Goal: Contribute content

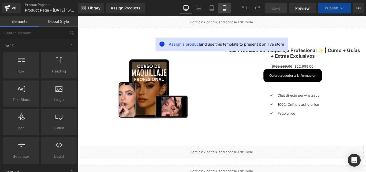
click at [228, 8] on link "Mobile" at bounding box center [224, 8] width 13 height 11
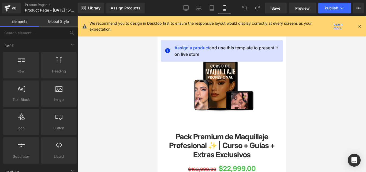
click at [360, 25] on icon at bounding box center [359, 26] width 5 height 5
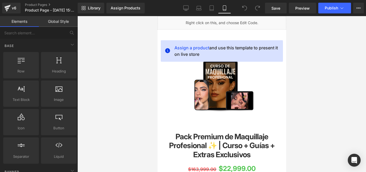
click at [288, 15] on div "Library Assign Products Product Preview No product match your search. Please tr…" at bounding box center [222, 8] width 288 height 16
drag, startPoint x: 288, startPoint y: 15, endPoint x: 288, endPoint y: 19, distance: 3.6
click at [288, 16] on div "You are previewing how the will restyle your page. You can not edit Elements in…" at bounding box center [183, 90] width 366 height 181
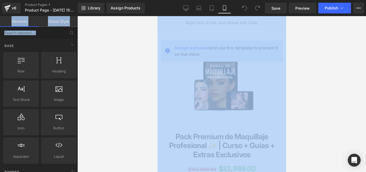
click at [288, 29] on div at bounding box center [221, 94] width 288 height 156
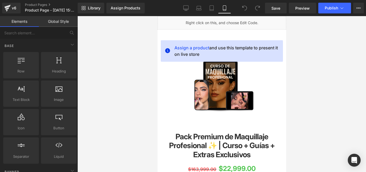
scroll to position [136, 0]
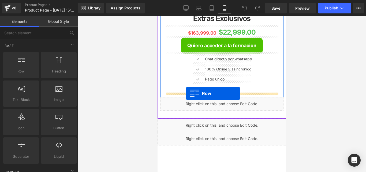
drag, startPoint x: 172, startPoint y: 88, endPoint x: 186, endPoint y: 93, distance: 14.2
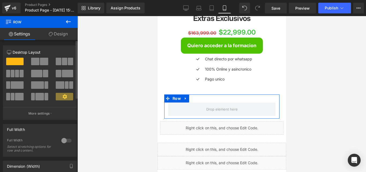
drag, startPoint x: 75, startPoint y: 48, endPoint x: 73, endPoint y: 54, distance: 6.5
click at [73, 54] on div "Column Size Customizer 12 Desktop Layout Laptop Layout Tablet Layout Mobile Lay…" at bounding box center [40, 80] width 80 height 78
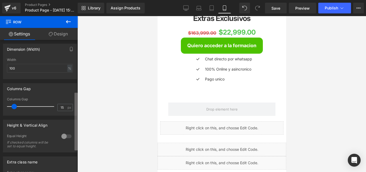
click at [79, 104] on div "Row You are previewing how the will restyle your page. You can not edit Element…" at bounding box center [183, 90] width 366 height 181
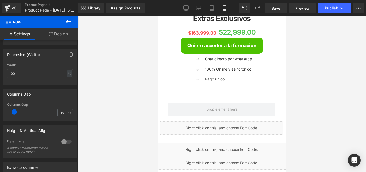
click at [69, 27] on button at bounding box center [68, 22] width 19 height 12
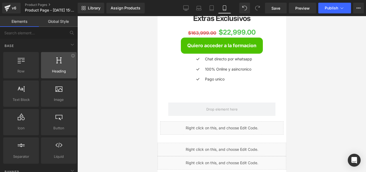
drag, startPoint x: 77, startPoint y: 55, endPoint x: 71, endPoint y: 67, distance: 13.1
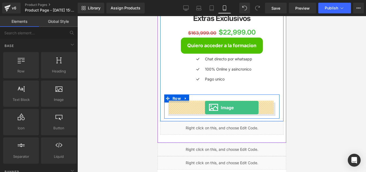
drag, startPoint x: 214, startPoint y: 114, endPoint x: 205, endPoint y: 107, distance: 11.4
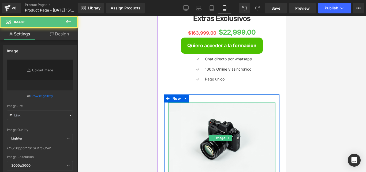
type input "//[DOMAIN_NAME][URL]"
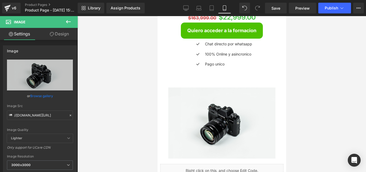
scroll to position [154, 0]
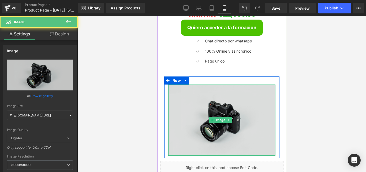
click at [218, 113] on img at bounding box center [221, 119] width 107 height 71
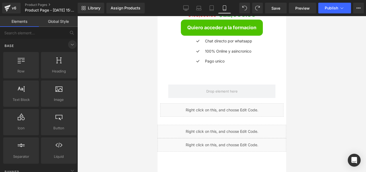
click at [73, 44] on span at bounding box center [72, 44] width 9 height 9
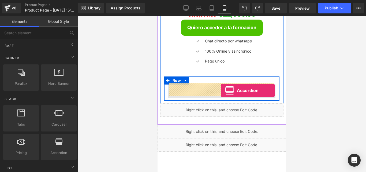
drag, startPoint x: 219, startPoint y: 171, endPoint x: 221, endPoint y: 90, distance: 80.9
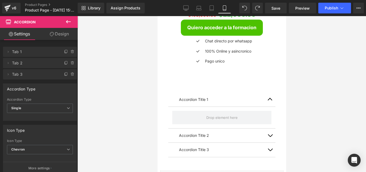
scroll to position [168, 0]
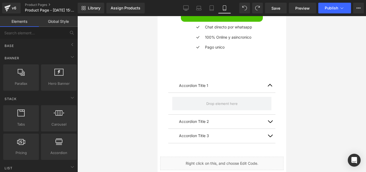
click at [292, 120] on div at bounding box center [221, 94] width 288 height 156
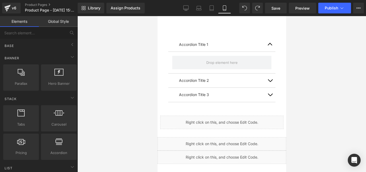
scroll to position [235, 0]
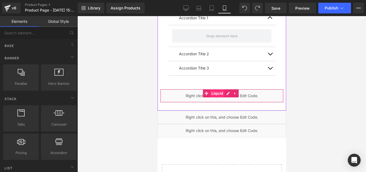
drag, startPoint x: 299, startPoint y: 150, endPoint x: 222, endPoint y: 89, distance: 98.2
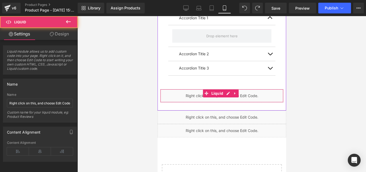
click at [169, 89] on div "Liquid" at bounding box center [221, 95] width 123 height 13
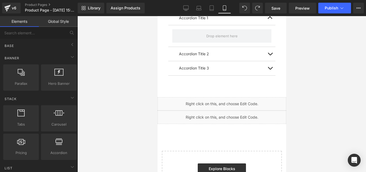
click at [190, 98] on div "Liquid" at bounding box center [221, 103] width 129 height 13
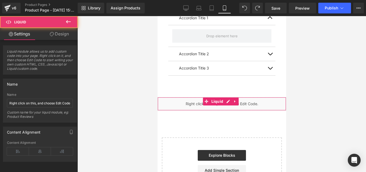
click at [222, 105] on div "Liquid" at bounding box center [221, 103] width 129 height 13
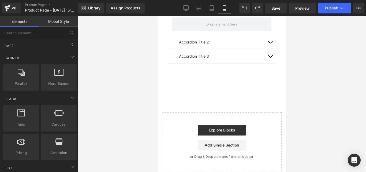
scroll to position [253, 0]
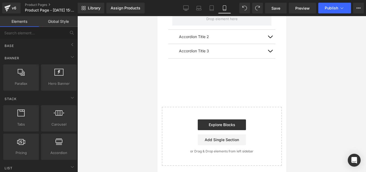
drag, startPoint x: 284, startPoint y: 143, endPoint x: 282, endPoint y: 150, distance: 7.9
drag, startPoint x: 282, startPoint y: 150, endPoint x: 261, endPoint y: 124, distance: 33.8
click at [261, 124] on div "Explore Blocks Add Single Section" at bounding box center [221, 132] width 103 height 26
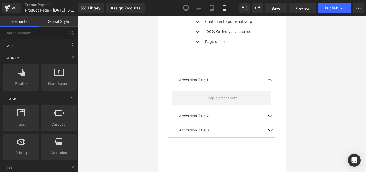
scroll to position [174, 0]
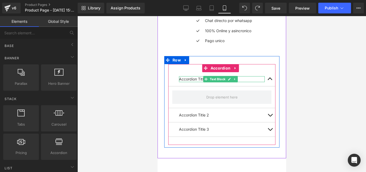
click at [188, 78] on p "Accordion Title 1" at bounding box center [222, 79] width 86 height 6
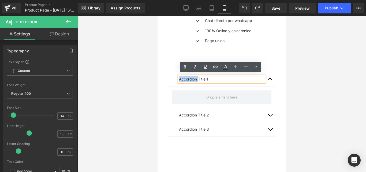
click at [188, 78] on p "Accordion Title 1" at bounding box center [222, 79] width 86 height 6
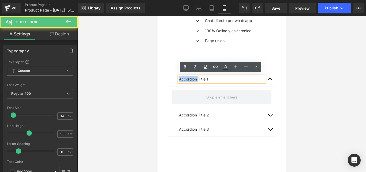
click at [188, 78] on p "Accordion Title 1" at bounding box center [222, 79] width 86 height 6
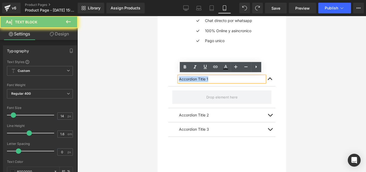
click at [188, 78] on p "Accordion Title 1" at bounding box center [222, 79] width 86 height 6
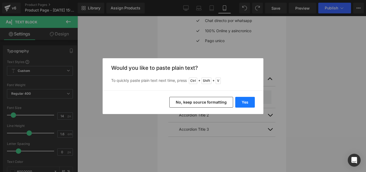
click at [249, 104] on button "Yes" at bounding box center [245, 102] width 20 height 11
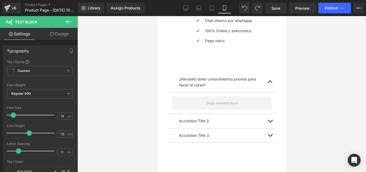
click at [67, 23] on icon at bounding box center [68, 21] width 5 height 3
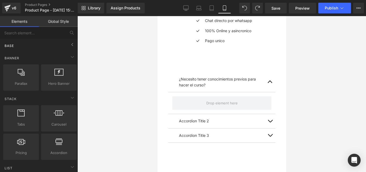
click at [68, 49] on div "Base" at bounding box center [40, 45] width 76 height 11
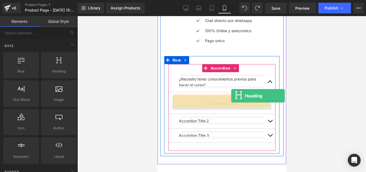
drag, startPoint x: 224, startPoint y: 92, endPoint x: 231, endPoint y: 96, distance: 7.4
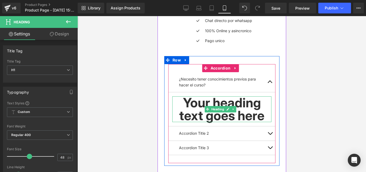
click at [232, 110] on link at bounding box center [233, 109] width 6 height 6
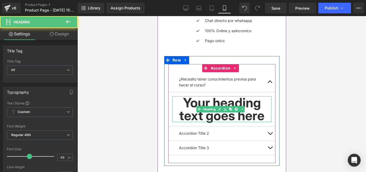
click at [238, 113] on h1 "Your heading text goes here" at bounding box center [221, 109] width 99 height 26
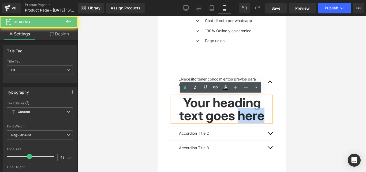
click at [238, 113] on h1 "Your heading text goes here" at bounding box center [221, 109] width 99 height 26
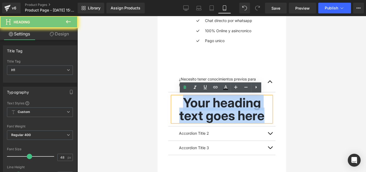
click at [238, 113] on h1 "Your heading text goes here" at bounding box center [221, 109] width 99 height 26
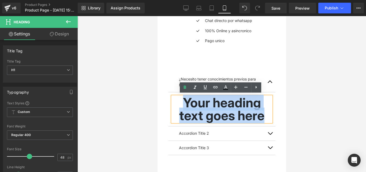
paste div
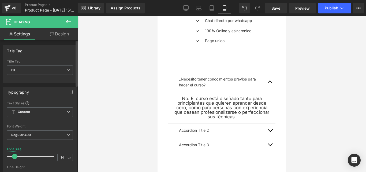
type input "13"
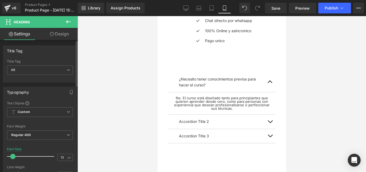
drag, startPoint x: 24, startPoint y: 157, endPoint x: 13, endPoint y: 156, distance: 11.3
click at [13, 156] on div at bounding box center [32, 156] width 44 height 11
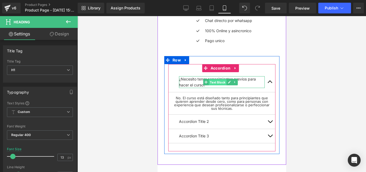
click at [216, 79] on span "Text Block" at bounding box center [217, 82] width 18 height 6
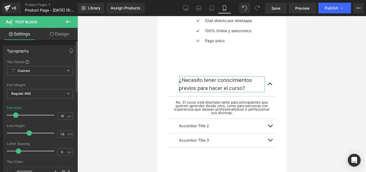
click at [13, 115] on span at bounding box center [15, 114] width 5 height 5
type input "18"
click at [13, 115] on span at bounding box center [15, 114] width 5 height 5
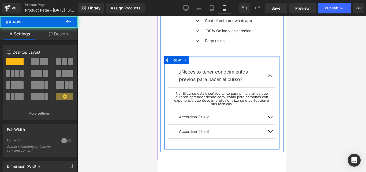
drag, startPoint x: 224, startPoint y: 55, endPoint x: 225, endPoint y: 44, distance: 11.4
click at [225, 44] on div "Pack Premium de Maquillaje Profesional ✨ | Curso + Guías + Extras Exclusivos (P…" at bounding box center [221, 53] width 123 height 191
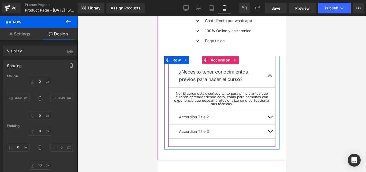
click at [216, 66] on div "¿Necesito tener conocimientos previos para hacer el curso? Text Block" at bounding box center [221, 76] width 107 height 24
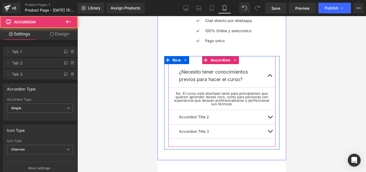
click at [268, 74] on button "button" at bounding box center [269, 76] width 11 height 24
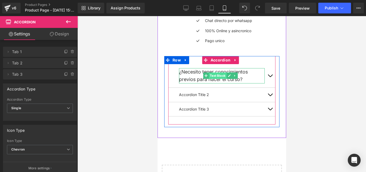
click at [223, 77] on span "Text Block" at bounding box center [217, 75] width 18 height 6
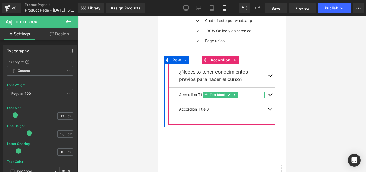
click at [201, 92] on p "Accordion Title 2" at bounding box center [222, 95] width 86 height 6
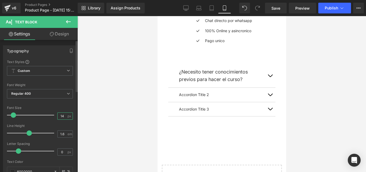
click at [63, 114] on input "14" at bounding box center [62, 115] width 9 height 7
type input "18"
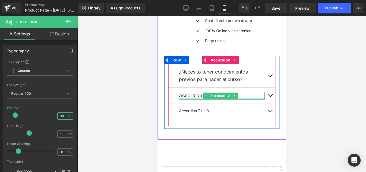
click at [195, 98] on div at bounding box center [222, 98] width 86 height 1
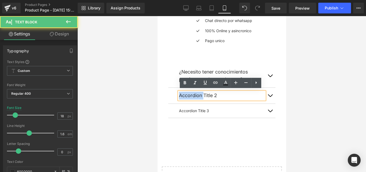
click at [195, 96] on p "Accordion Title 2" at bounding box center [222, 96] width 86 height 8
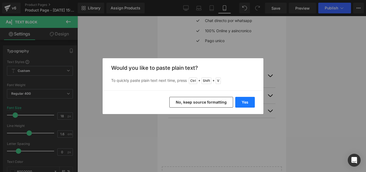
click at [247, 97] on button "Yes" at bounding box center [245, 102] width 20 height 11
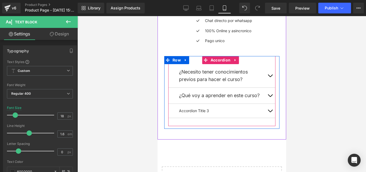
click at [270, 97] on span "button" at bounding box center [270, 97] width 0 height 0
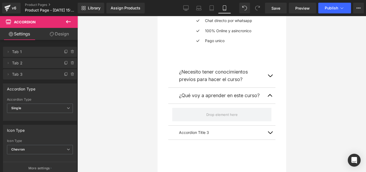
click at [73, 18] on button at bounding box center [68, 22] width 19 height 12
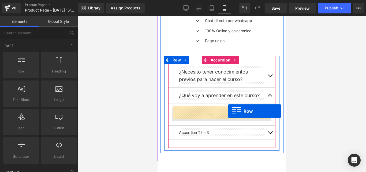
drag, startPoint x: 159, startPoint y: 79, endPoint x: 227, endPoint y: 111, distance: 75.0
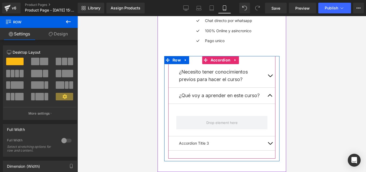
click at [270, 71] on button "button" at bounding box center [269, 76] width 11 height 24
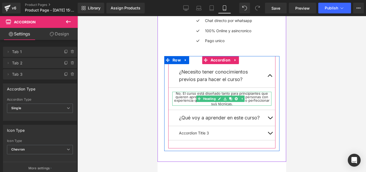
click at [237, 92] on h1 "No. El curso está diseñado tanto para principiantes que quieren aprender desde …" at bounding box center [221, 99] width 99 height 14
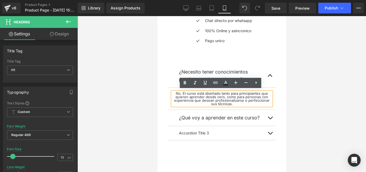
click at [265, 76] on button "button" at bounding box center [269, 76] width 11 height 24
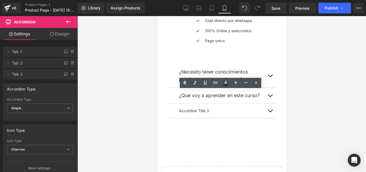
click at [270, 96] on button "button" at bounding box center [269, 96] width 11 height 16
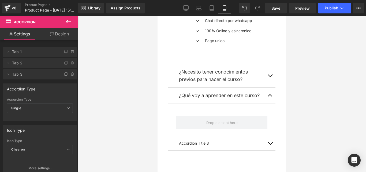
click at [64, 23] on button at bounding box center [68, 22] width 19 height 12
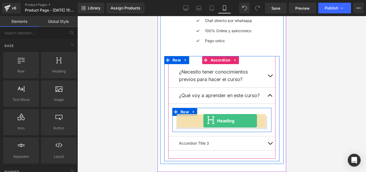
drag, startPoint x: 214, startPoint y: 81, endPoint x: 203, endPoint y: 121, distance: 40.8
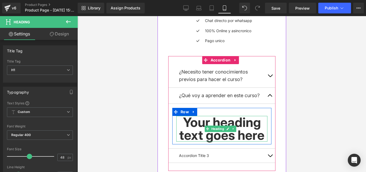
click at [203, 121] on h1 "Your heading text goes here" at bounding box center [221, 129] width 91 height 26
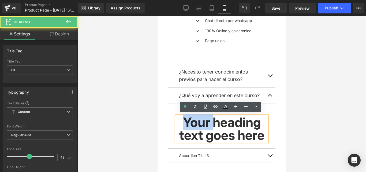
click at [203, 121] on h1 "Your heading text goes here" at bounding box center [221, 129] width 91 height 26
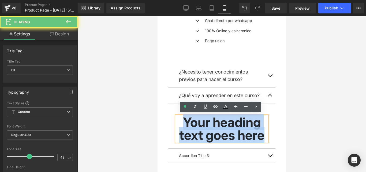
click at [203, 121] on h1 "Your heading text goes here" at bounding box center [221, 129] width 91 height 26
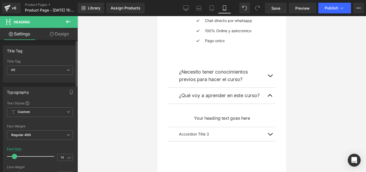
type input "13"
drag, startPoint x: 29, startPoint y: 155, endPoint x: 14, endPoint y: 155, distance: 15.5
click at [14, 155] on span at bounding box center [12, 155] width 5 height 5
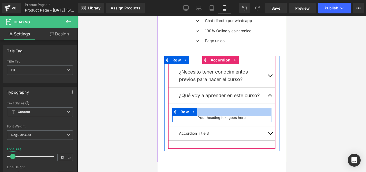
click at [208, 112] on div at bounding box center [221, 112] width 99 height 8
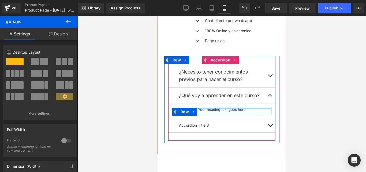
drag, startPoint x: 208, startPoint y: 113, endPoint x: 208, endPoint y: 99, distance: 13.4
click at [208, 99] on div "¿Qué voy a aprender en este curso? Text Block Your heading text goes here Headi…" at bounding box center [221, 103] width 107 height 31
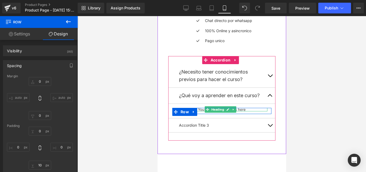
click at [213, 109] on span "Heading" at bounding box center [217, 109] width 15 height 6
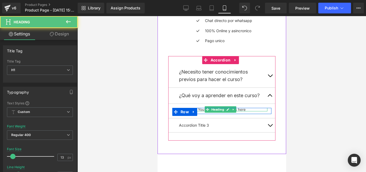
click at [200, 108] on h1 "Your heading text goes here" at bounding box center [221, 109] width 91 height 3
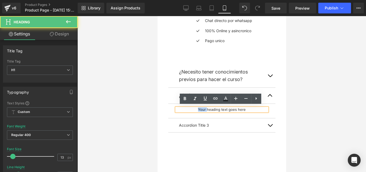
click at [200, 108] on h1 "Your heading text goes here" at bounding box center [221, 109] width 91 height 3
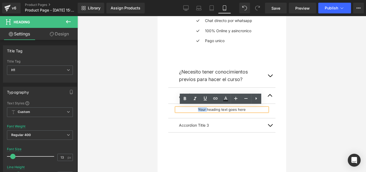
click at [200, 108] on h1 "Your heading text goes here" at bounding box center [221, 109] width 91 height 3
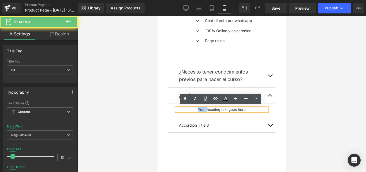
click at [200, 108] on h1 "Your heading text goes here" at bounding box center [221, 109] width 91 height 3
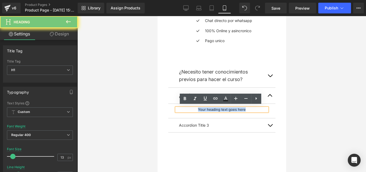
click at [200, 108] on h1 "Your heading text goes here" at bounding box center [221, 109] width 91 height 3
paste div
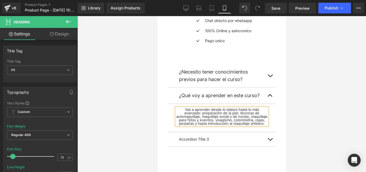
click at [343, 88] on div at bounding box center [221, 94] width 288 height 156
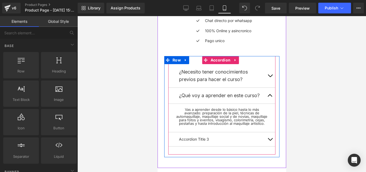
click at [269, 92] on button "button" at bounding box center [269, 96] width 11 height 16
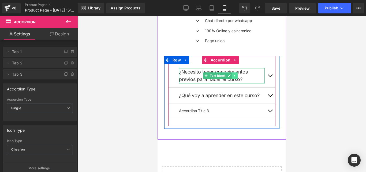
click at [236, 73] on link at bounding box center [235, 75] width 6 height 6
click at [230, 74] on icon at bounding box center [231, 75] width 3 height 3
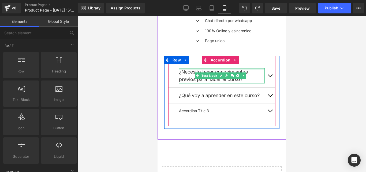
click at [216, 66] on div "¿Necesito tener conocimientos previos para hacer el curso? Text Block" at bounding box center [221, 76] width 107 height 24
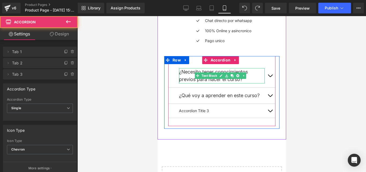
click at [216, 69] on p "¿Necesito tener conocimientos previos para hacer el curso?" at bounding box center [222, 76] width 86 height 16
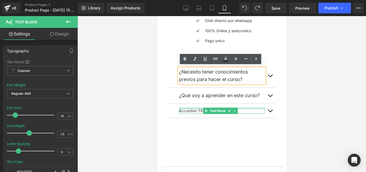
click at [199, 108] on div at bounding box center [222, 108] width 86 height 1
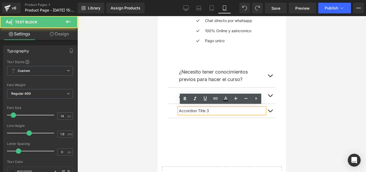
click at [199, 108] on p "Accordion Title 3" at bounding box center [222, 111] width 86 height 6
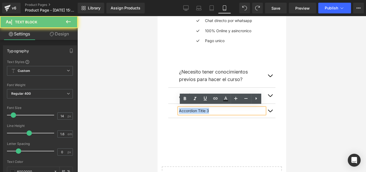
click at [199, 108] on p "Accordion Title 3" at bounding box center [222, 111] width 86 height 6
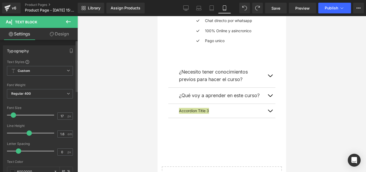
type input "18"
click at [15, 117] on span at bounding box center [15, 114] width 5 height 5
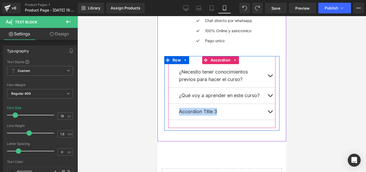
click at [268, 108] on button "button" at bounding box center [269, 112] width 11 height 16
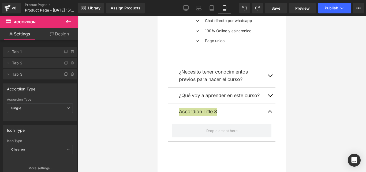
click at [66, 21] on icon at bounding box center [68, 21] width 6 height 6
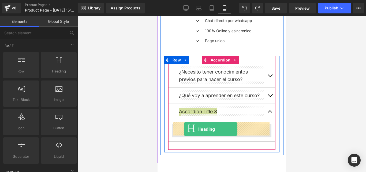
drag, startPoint x: 217, startPoint y: 86, endPoint x: 183, endPoint y: 129, distance: 54.6
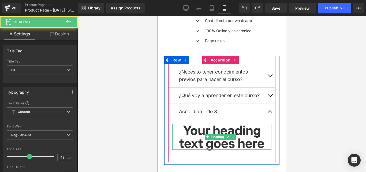
click at [183, 129] on h1 "Your heading text goes here" at bounding box center [221, 137] width 99 height 26
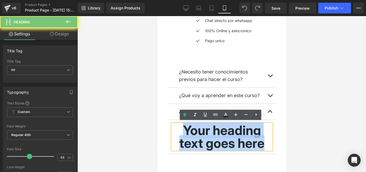
click at [183, 129] on h1 "Your heading text goes here" at bounding box center [221, 137] width 99 height 26
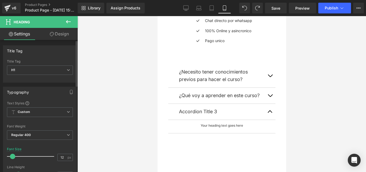
type input "13"
drag, startPoint x: 27, startPoint y: 156, endPoint x: 12, endPoint y: 155, distance: 15.6
click at [12, 155] on span at bounding box center [12, 155] width 5 height 5
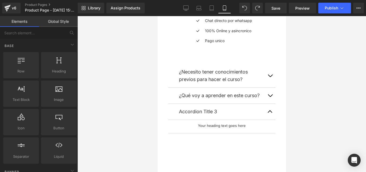
click at [298, 111] on div at bounding box center [221, 94] width 288 height 156
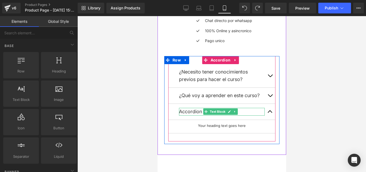
click at [191, 109] on p "Accordion Title 3" at bounding box center [222, 112] width 86 height 8
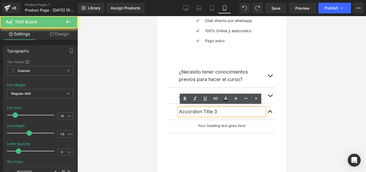
click at [191, 109] on p "Accordion Title 3" at bounding box center [222, 112] width 86 height 8
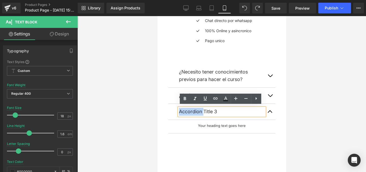
click at [191, 109] on p "Accordion Title 3" at bounding box center [222, 112] width 86 height 8
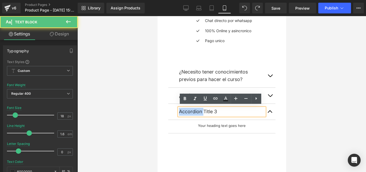
click at [191, 109] on p "Accordion Title 3" at bounding box center [222, 112] width 86 height 8
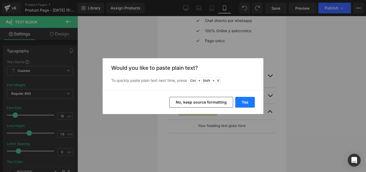
click at [247, 101] on button "Yes" at bounding box center [245, 102] width 20 height 11
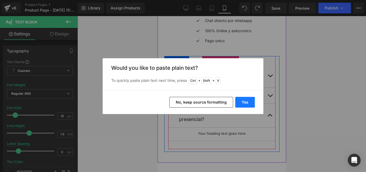
click at [247, 101] on div "¿Qué voy a aprender en este curso? Text Block" at bounding box center [221, 96] width 107 height 16
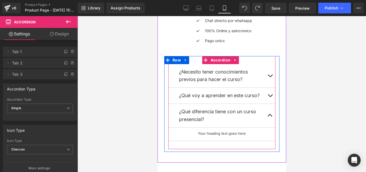
click at [270, 114] on button "button" at bounding box center [269, 116] width 11 height 24
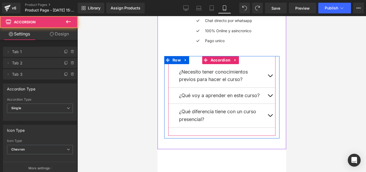
click at [265, 111] on button "button" at bounding box center [269, 116] width 11 height 24
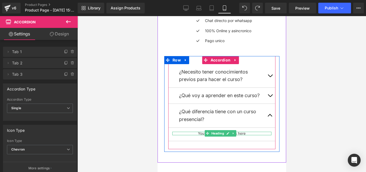
click at [227, 132] on icon at bounding box center [227, 133] width 3 height 3
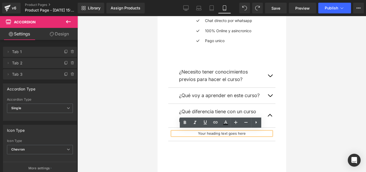
click at [227, 132] on h1 "Your heading text goes here" at bounding box center [221, 132] width 99 height 3
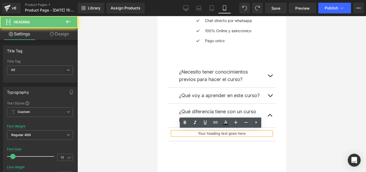
click at [227, 132] on h1 "Your heading text goes here" at bounding box center [221, 132] width 99 height 3
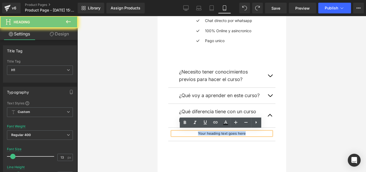
click at [227, 132] on h1 "Your heading text goes here" at bounding box center [221, 132] width 99 height 3
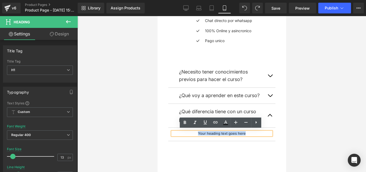
paste div
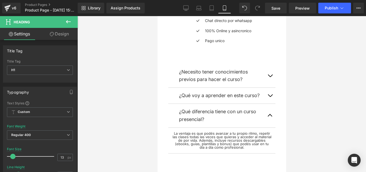
click at [297, 132] on div at bounding box center [221, 94] width 288 height 156
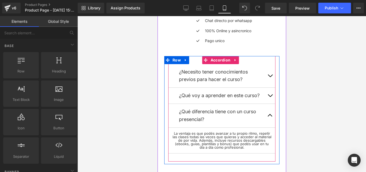
click at [270, 116] on span "button" at bounding box center [270, 116] width 0 height 0
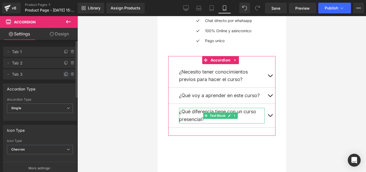
click at [64, 75] on icon at bounding box center [66, 74] width 4 height 4
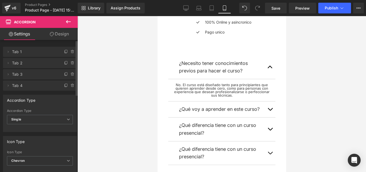
scroll to position [205, 0]
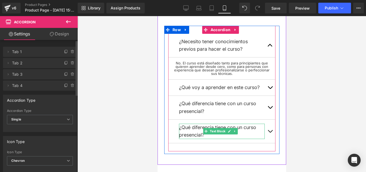
click at [193, 126] on p "¿Qué diferencia tiene con un curso presencial?" at bounding box center [222, 131] width 86 height 16
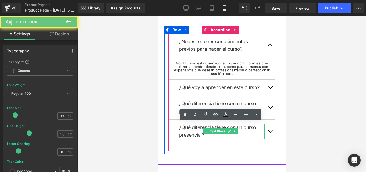
click at [193, 126] on p "¿Qué diferencia tiene con un curso presencial?" at bounding box center [222, 131] width 86 height 16
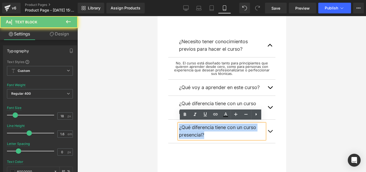
click at [193, 126] on p "¿Qué diferencia tiene con un curso presencial?" at bounding box center [222, 131] width 86 height 16
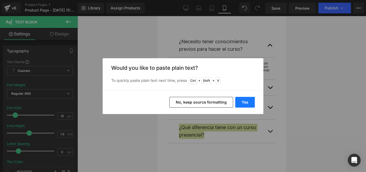
drag, startPoint x: 243, startPoint y: 106, endPoint x: 86, endPoint y: 90, distance: 157.4
click at [243, 106] on button "Yes" at bounding box center [245, 102] width 20 height 11
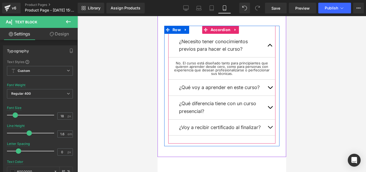
click at [267, 127] on button "button" at bounding box center [269, 127] width 11 height 16
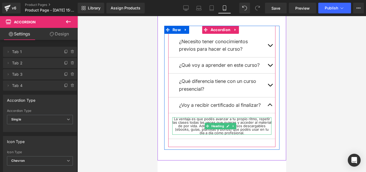
click at [236, 118] on h1 "La ventaja es que podés avanzar a tu propio ritmo, repetir las clases todas las…" at bounding box center [221, 125] width 99 height 17
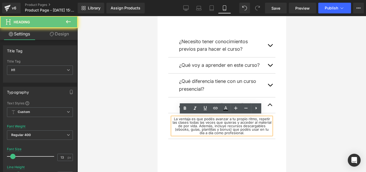
click at [236, 118] on h1 "La ventaja es que podés avanzar a tu propio ritmo, repetir las clases todas las…" at bounding box center [221, 125] width 99 height 17
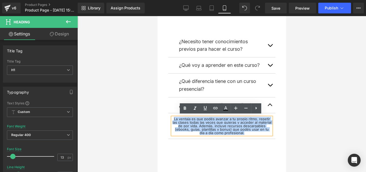
paste div
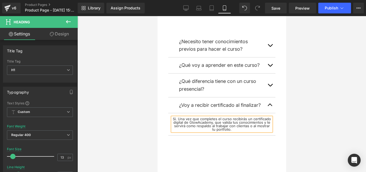
click at [268, 100] on button "button" at bounding box center [269, 105] width 11 height 16
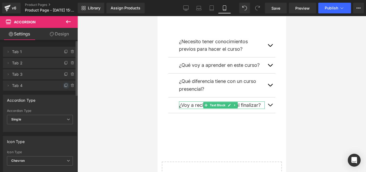
click at [65, 84] on icon at bounding box center [66, 85] width 2 height 3
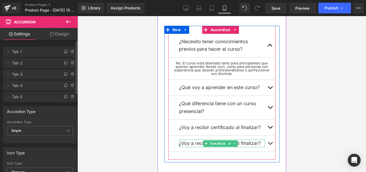
click at [241, 140] on p "¿Voy a recibir certificado al finalizar?" at bounding box center [222, 143] width 86 height 8
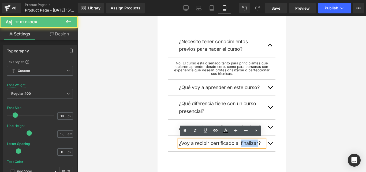
click at [241, 140] on p "¿Voy a recibir certificado al finalizar?" at bounding box center [222, 143] width 86 height 8
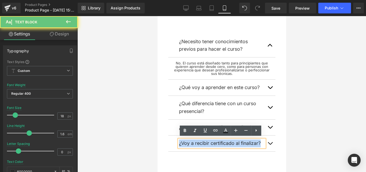
click at [241, 140] on p "¿Voy a recibir certificado al finalizar?" at bounding box center [222, 143] width 86 height 8
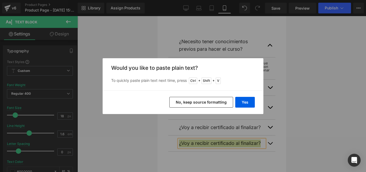
click at [247, 94] on div "Yes No, keep source formatting" at bounding box center [183, 102] width 161 height 24
drag, startPoint x: 247, startPoint y: 99, endPoint x: 90, endPoint y: 83, distance: 158.0
click at [247, 99] on button "Yes" at bounding box center [245, 102] width 20 height 11
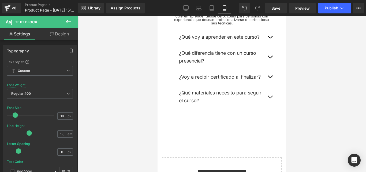
scroll to position [258, 0]
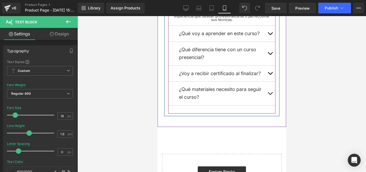
click at [269, 92] on button "button" at bounding box center [269, 93] width 11 height 24
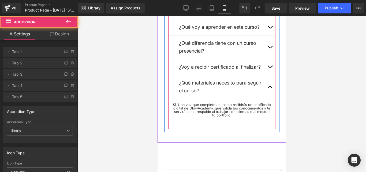
scroll to position [236, 0]
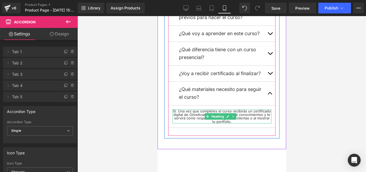
click at [238, 110] on h1 "Sí. Una vez que completes el curso recibirás un certificado digital de GlowAcad…" at bounding box center [221, 116] width 99 height 14
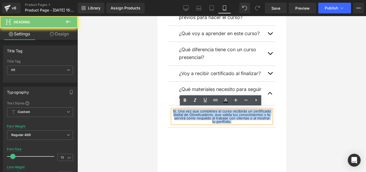
click at [238, 110] on h1 "Sí. Una vez que completes el curso recibirás un certificado digital de GlowAcad…" at bounding box center [221, 116] width 99 height 14
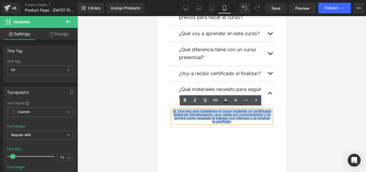
paste div
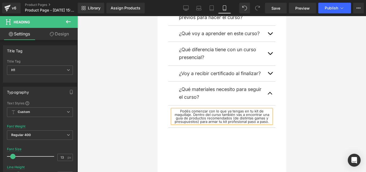
click at [270, 89] on button "button" at bounding box center [269, 93] width 11 height 24
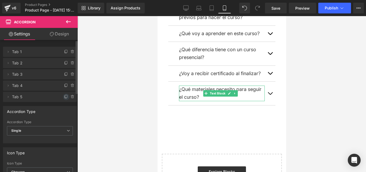
click at [65, 94] on span at bounding box center [66, 96] width 6 height 6
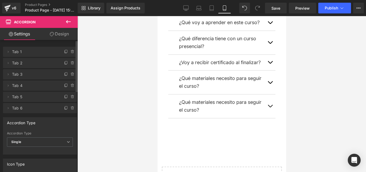
scroll to position [281, 0]
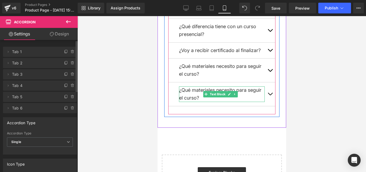
click at [256, 93] on p "¿Qué materiales necesito para seguir el curso?" at bounding box center [222, 94] width 86 height 16
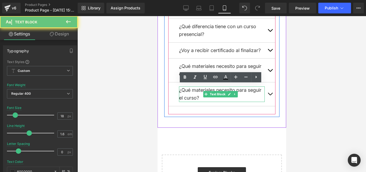
click at [256, 93] on p "¿Qué materiales necesito para seguir el curso?" at bounding box center [222, 94] width 86 height 16
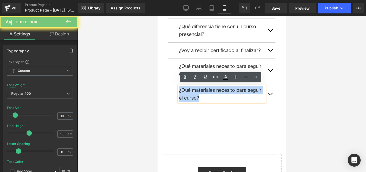
click at [256, 93] on p "¿Qué materiales necesito para seguir el curso?" at bounding box center [222, 94] width 86 height 16
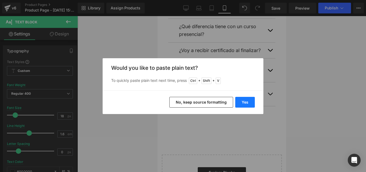
drag, startPoint x: 247, startPoint y: 101, endPoint x: 95, endPoint y: 82, distance: 152.8
click at [247, 101] on button "Yes" at bounding box center [245, 102] width 20 height 11
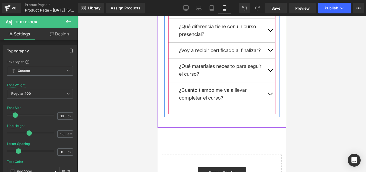
click at [268, 88] on button "button" at bounding box center [269, 94] width 11 height 24
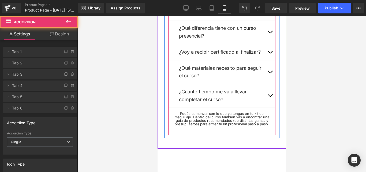
scroll to position [259, 0]
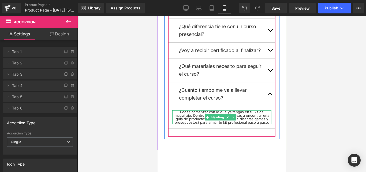
click at [229, 110] on h1 "Podés comenzar con lo que ya tengas en tu kit de maquillaje. Dentro del curso t…" at bounding box center [221, 117] width 99 height 14
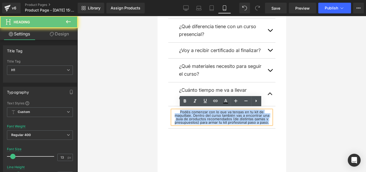
click at [229, 110] on h1 "Podés comenzar con lo que ya tengas en tu kit de maquillaje. Dentro del curso t…" at bounding box center [221, 117] width 99 height 14
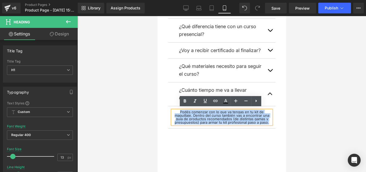
paste div
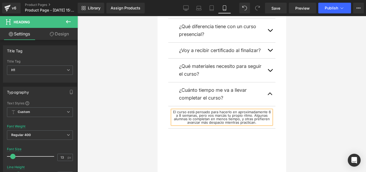
click at [266, 89] on button "button" at bounding box center [269, 94] width 11 height 24
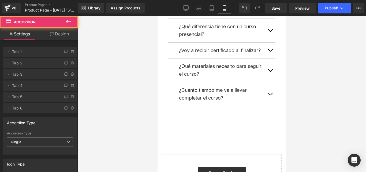
click at [227, 84] on div "¿Cuánto tiempo me va a llevar completar el curso? Text Block" at bounding box center [221, 94] width 107 height 24
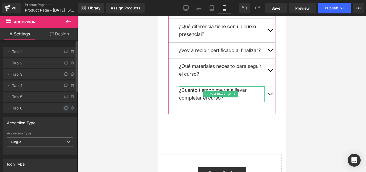
drag, startPoint x: 65, startPoint y: 107, endPoint x: 5, endPoint y: 127, distance: 62.4
click at [65, 107] on icon at bounding box center [66, 108] width 4 height 4
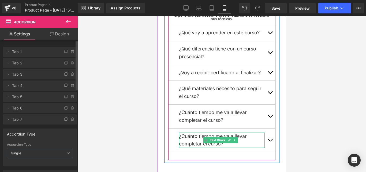
click at [211, 132] on p "¿Cuánto tiempo me va a llevar completar el curso?" at bounding box center [222, 140] width 86 height 16
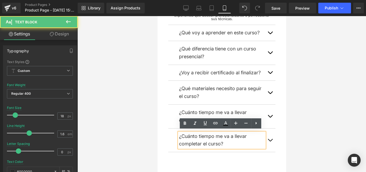
click at [211, 132] on p "¿Cuánto tiempo me va a llevar completar el curso?" at bounding box center [222, 140] width 86 height 16
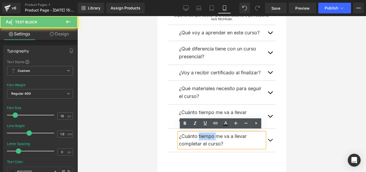
click at [211, 132] on p "¿Cuánto tiempo me va a llevar completar el curso?" at bounding box center [222, 140] width 86 height 16
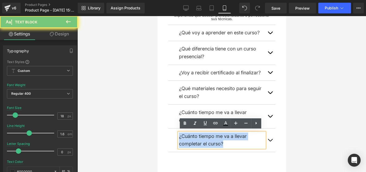
click at [211, 132] on p "¿Cuánto tiempo me va a llevar completar el curso?" at bounding box center [222, 140] width 86 height 16
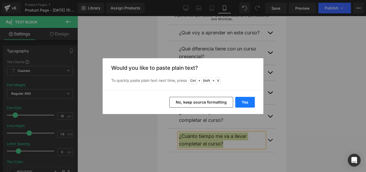
click at [248, 99] on button "Yes" at bounding box center [245, 102] width 20 height 11
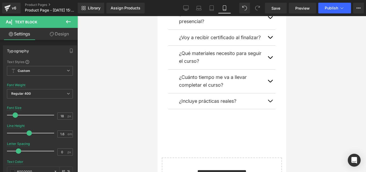
scroll to position [298, 0]
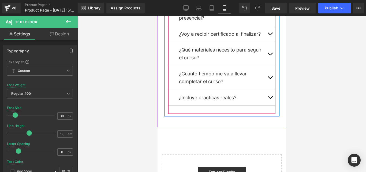
click at [268, 100] on button "button" at bounding box center [269, 98] width 11 height 16
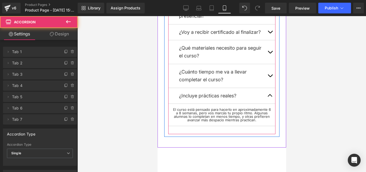
scroll to position [275, 0]
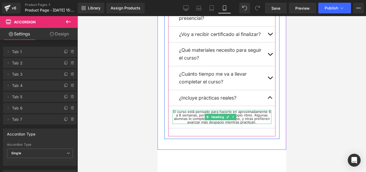
click at [247, 113] on h1 "El curso está pensado para hacerlo en aproximadamente 6 a 8 semanas, pero vos m…" at bounding box center [221, 117] width 99 height 14
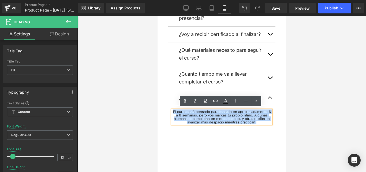
paste div
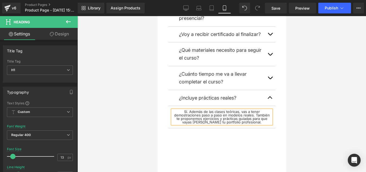
click at [309, 104] on div at bounding box center [221, 94] width 288 height 156
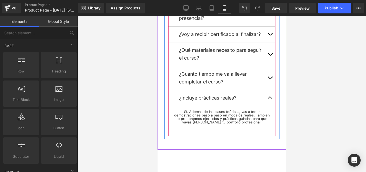
click at [266, 94] on button "button" at bounding box center [269, 98] width 11 height 16
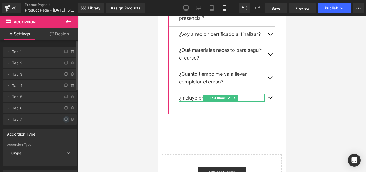
drag, startPoint x: 63, startPoint y: 122, endPoint x: 16, endPoint y: 145, distance: 52.5
click at [63, 122] on span at bounding box center [66, 119] width 6 height 6
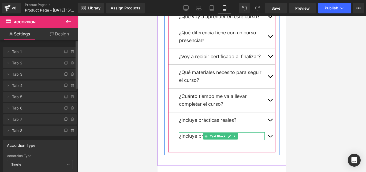
click at [196, 132] on p "¿Incluye prácticas reales?" at bounding box center [222, 136] width 86 height 8
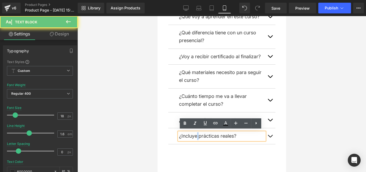
click at [196, 132] on p "¿Incluye prácticas reales?" at bounding box center [222, 136] width 86 height 8
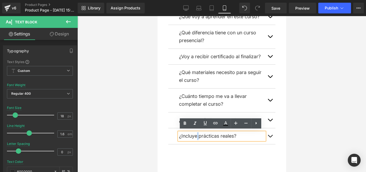
click at [196, 132] on p "¿Incluye prácticas reales?" at bounding box center [222, 136] width 86 height 8
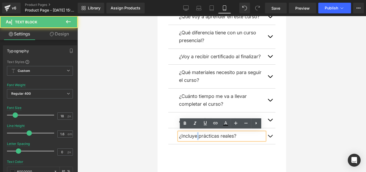
click at [196, 132] on p "¿Incluye prácticas reales?" at bounding box center [222, 136] width 86 height 8
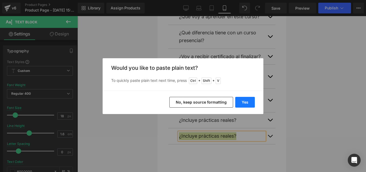
click at [245, 100] on button "Yes" at bounding box center [245, 102] width 20 height 11
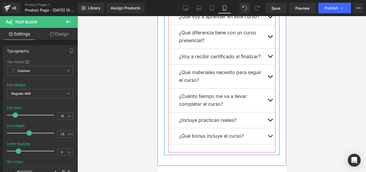
click at [270, 137] on span "button" at bounding box center [270, 137] width 0 height 0
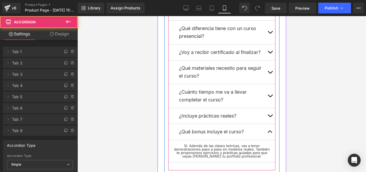
scroll to position [253, 0]
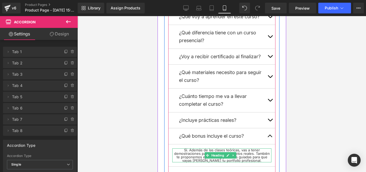
click at [204, 150] on h1 "Sí. Además de las clases teóricas, vas a tener demostraciones paso a paso en mo…" at bounding box center [221, 155] width 99 height 14
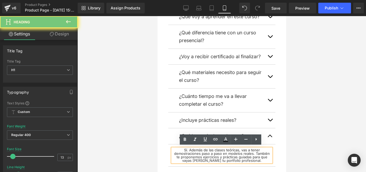
click at [204, 150] on h1 "Sí. Además de las clases teóricas, vas a tener demostraciones paso a paso en mo…" at bounding box center [221, 155] width 99 height 14
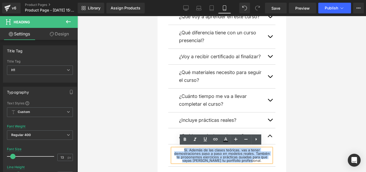
paste div
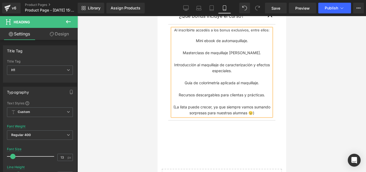
scroll to position [359, 0]
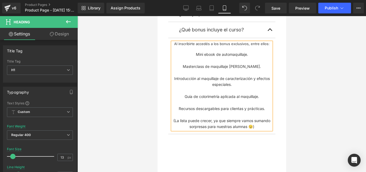
drag, startPoint x: 284, startPoint y: 118, endPoint x: 447, endPoint y: 161, distance: 168.9
click at [270, 26] on button "button" at bounding box center [269, 30] width 11 height 16
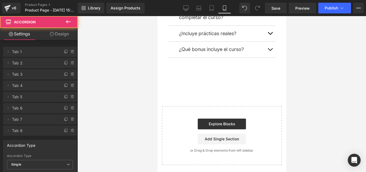
scroll to position [339, 0]
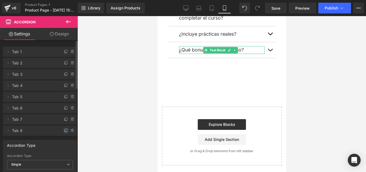
click at [64, 129] on icon at bounding box center [66, 130] width 4 height 4
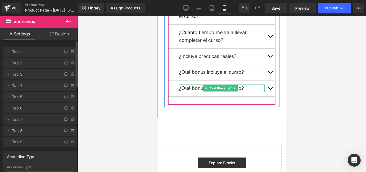
click at [245, 85] on p "¿Qué bonus incluye el curso?" at bounding box center [222, 88] width 86 height 8
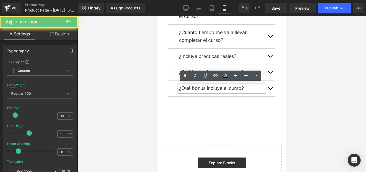
click at [245, 85] on p "¿Qué bonus incluye el curso?" at bounding box center [222, 88] width 86 height 8
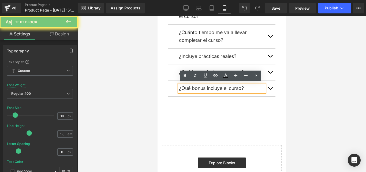
click at [245, 85] on p "¿Qué bonus incluye el curso?" at bounding box center [222, 88] width 86 height 8
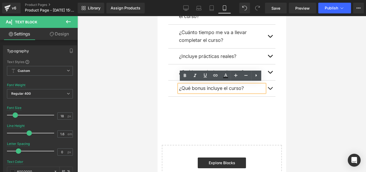
click at [245, 85] on p "¿Qué bonus incluye el curso?" at bounding box center [222, 88] width 86 height 8
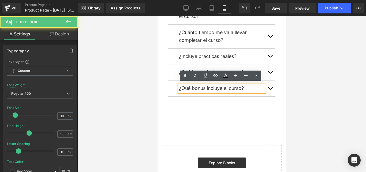
click at [245, 85] on p "¿Qué bonus incluye el curso?" at bounding box center [222, 88] width 86 height 8
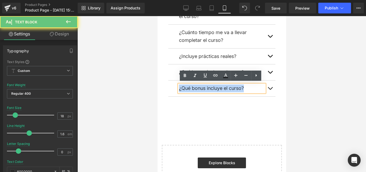
click at [245, 85] on p "¿Qué bonus incluye el curso?" at bounding box center [222, 88] width 86 height 8
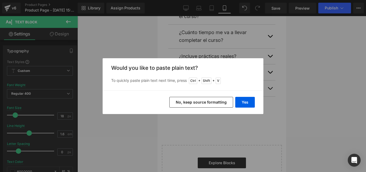
click at [245, 95] on div "Yes No, keep source formatting" at bounding box center [183, 102] width 161 height 24
click at [245, 99] on button "Yes" at bounding box center [245, 102] width 20 height 11
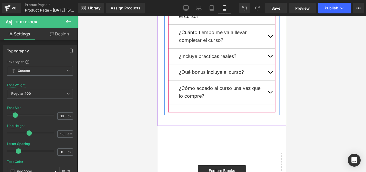
click at [270, 93] on span "button" at bounding box center [270, 93] width 0 height 0
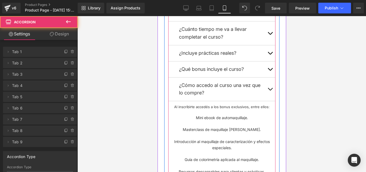
scroll to position [317, 0]
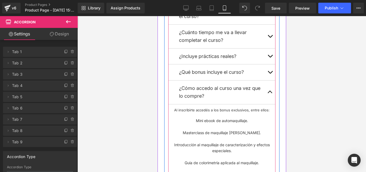
click at [240, 153] on div at bounding box center [221, 156] width 99 height 6
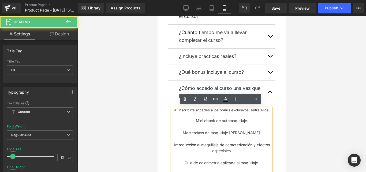
click at [240, 153] on div at bounding box center [221, 156] width 99 height 6
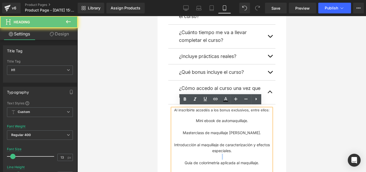
click at [240, 153] on div at bounding box center [221, 156] width 99 height 6
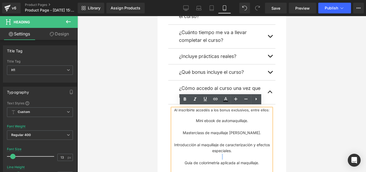
click at [240, 153] on div at bounding box center [221, 156] width 99 height 6
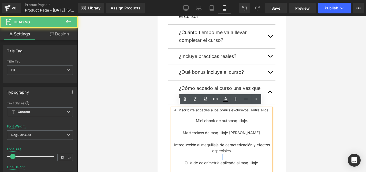
click at [240, 153] on div at bounding box center [221, 156] width 99 height 6
drag, startPoint x: 176, startPoint y: 111, endPoint x: 182, endPoint y: 117, distance: 8.3
click at [182, 117] on div "Al inscribirte accedés a los bonus exclusivos, entre ellos: Mini ebook de autom…" at bounding box center [221, 151] width 99 height 87
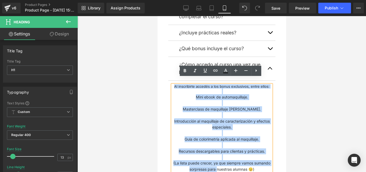
scroll to position [349, 0]
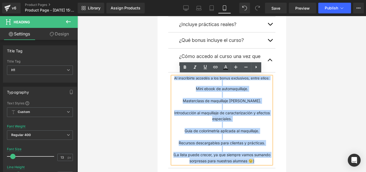
drag, startPoint x: 172, startPoint y: 108, endPoint x: 255, endPoint y: 161, distance: 98.9
click at [255, 161] on div "Al inscribirte accedés a los bonus exclusivos, entre ellos: Mini ebook de autom…" at bounding box center [221, 119] width 99 height 87
paste div
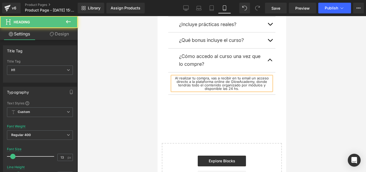
click at [247, 77] on h1 "Al realizar tu compra, vas a recibir en tu email un acceso directo a la platafo…" at bounding box center [221, 83] width 99 height 14
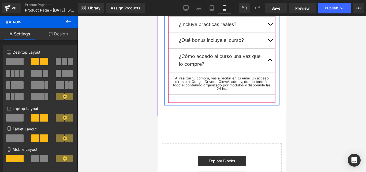
click at [264, 59] on button "button" at bounding box center [269, 60] width 11 height 24
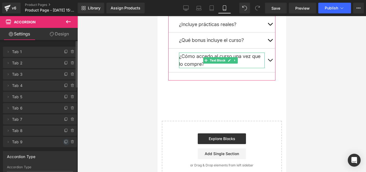
click at [65, 139] on span at bounding box center [66, 141] width 6 height 6
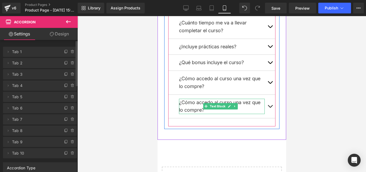
click at [193, 104] on p "¿Cómo accedo al curso una vez que lo compre?" at bounding box center [222, 107] width 86 height 16
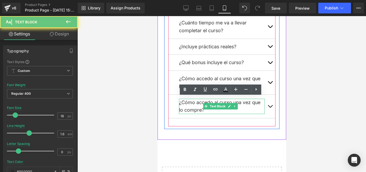
click at [193, 104] on p "¿Cómo accedo al curso una vez que lo compre?" at bounding box center [222, 107] width 86 height 16
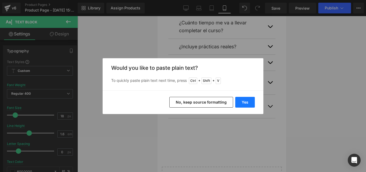
click at [249, 105] on button "Yes" at bounding box center [245, 102] width 20 height 11
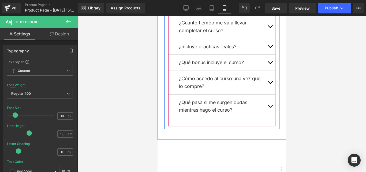
click at [269, 103] on button "button" at bounding box center [269, 107] width 11 height 24
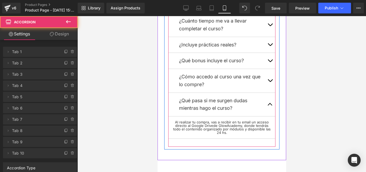
scroll to position [326, 0]
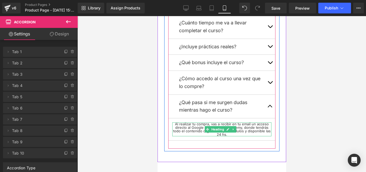
click at [199, 123] on h1 "Al realizar tu compra, vas a recibir en tu email un acceso directo al Google Dr…" at bounding box center [221, 129] width 99 height 14
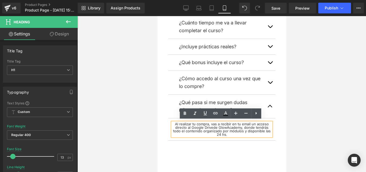
paste div
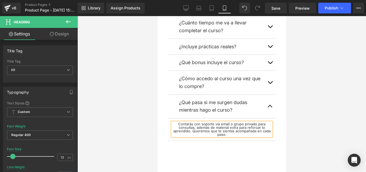
click at [266, 99] on button "button" at bounding box center [269, 107] width 11 height 24
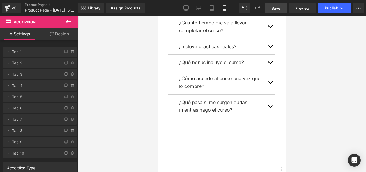
click at [283, 8] on link "Save" at bounding box center [276, 8] width 22 height 11
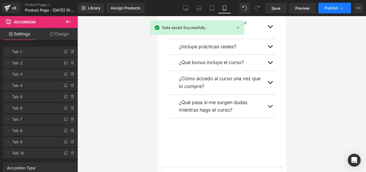
click at [340, 11] on button "Publish" at bounding box center [334, 8] width 33 height 11
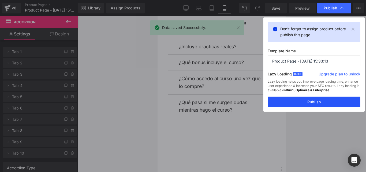
click at [336, 102] on button "Publish" at bounding box center [314, 101] width 93 height 11
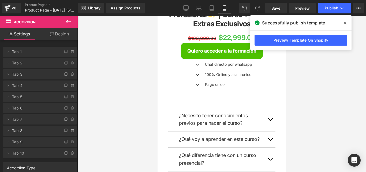
scroll to position [289, 0]
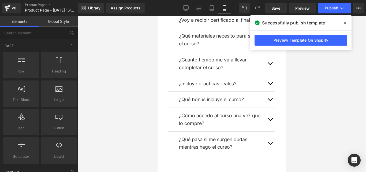
click at [310, 147] on div at bounding box center [221, 94] width 288 height 156
